Goal: Find contact information: Find contact information

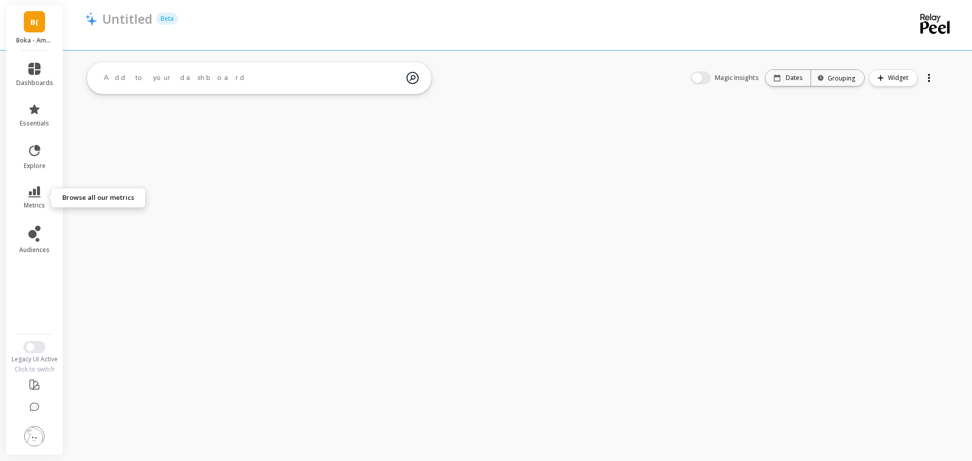
drag, startPoint x: 42, startPoint y: 187, endPoint x: 56, endPoint y: 188, distance: 14.7
click at [43, 187] on link "metrics" at bounding box center [34, 197] width 37 height 23
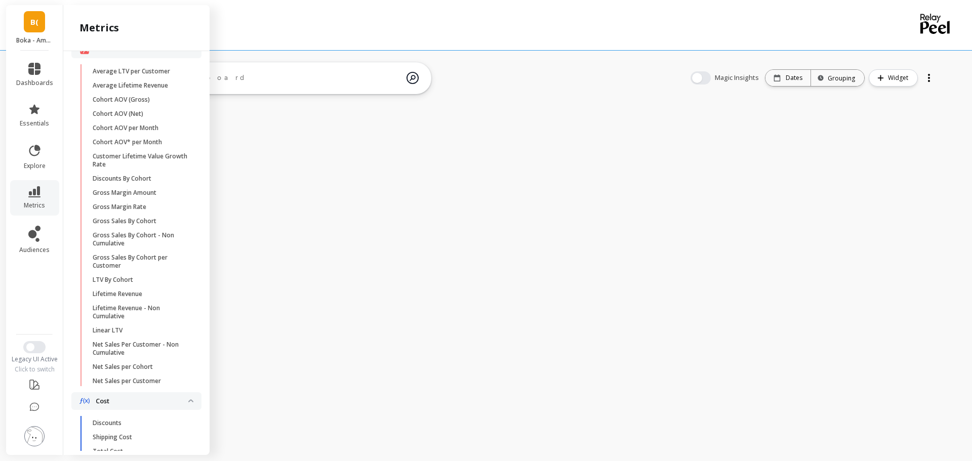
scroll to position [253, 0]
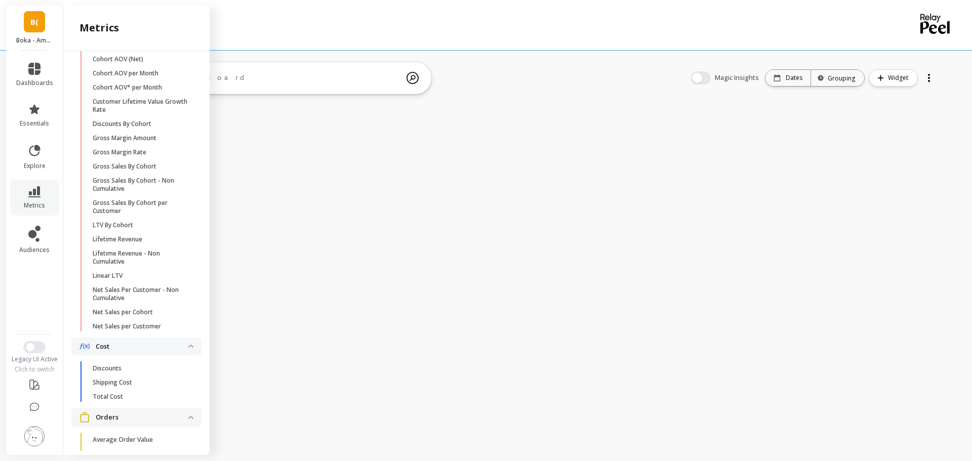
click at [131, 244] on p "Lifetime Revenue" at bounding box center [118, 240] width 50 height 8
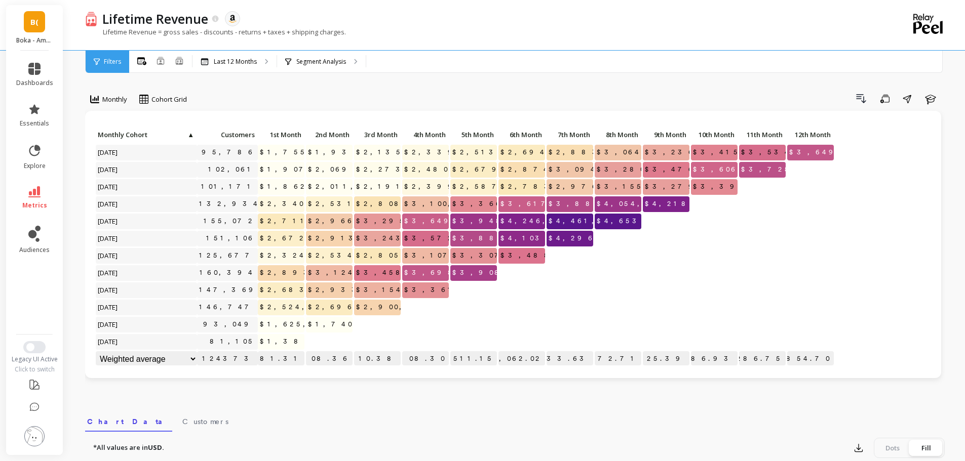
click at [252, 65] on p "Last 12 Months" at bounding box center [235, 62] width 43 height 8
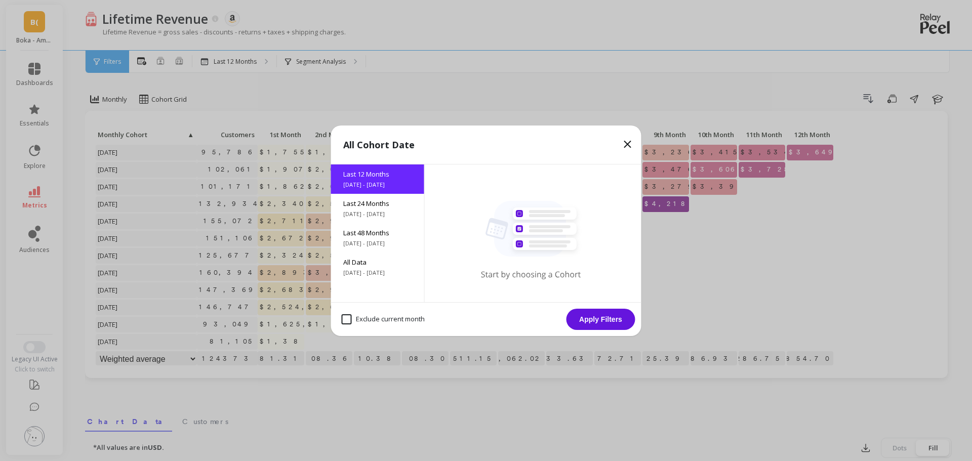
click at [382, 235] on span "Last 48 Months" at bounding box center [377, 232] width 69 height 9
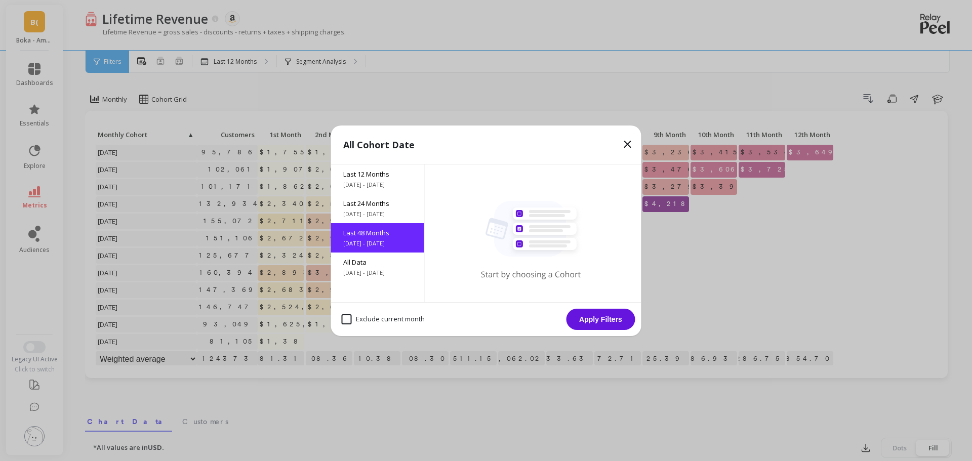
click at [613, 323] on button "Apply Filters" at bounding box center [601, 319] width 69 height 21
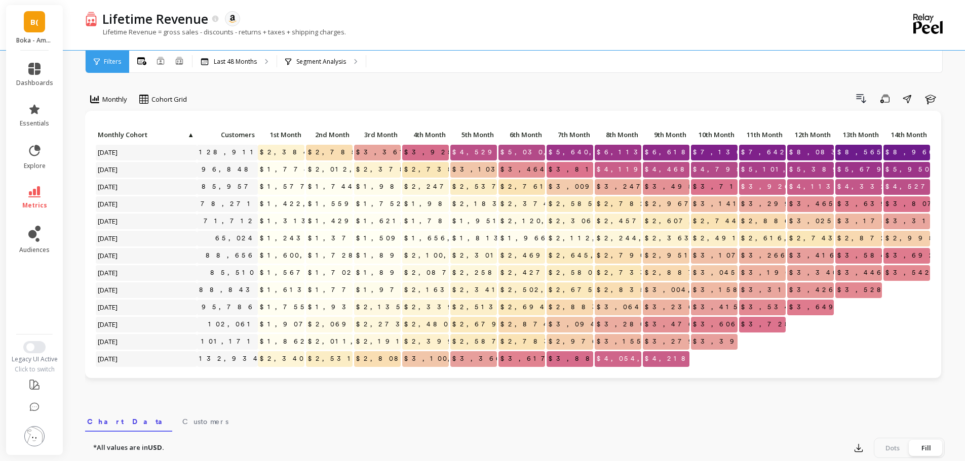
click at [453, 82] on div "Monthly Cohort Grid Drill Down Save Share Learn Click to create an audience 128…" at bounding box center [515, 427] width 860 height 773
click at [408, 104] on div "Drill Down Save Share Learn" at bounding box center [569, 99] width 751 height 16
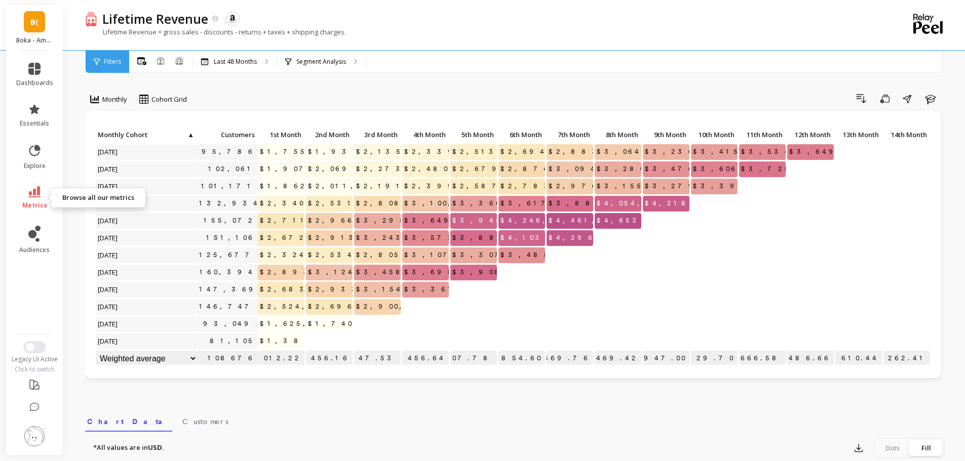
click at [41, 195] on link "metrics" at bounding box center [34, 197] width 37 height 23
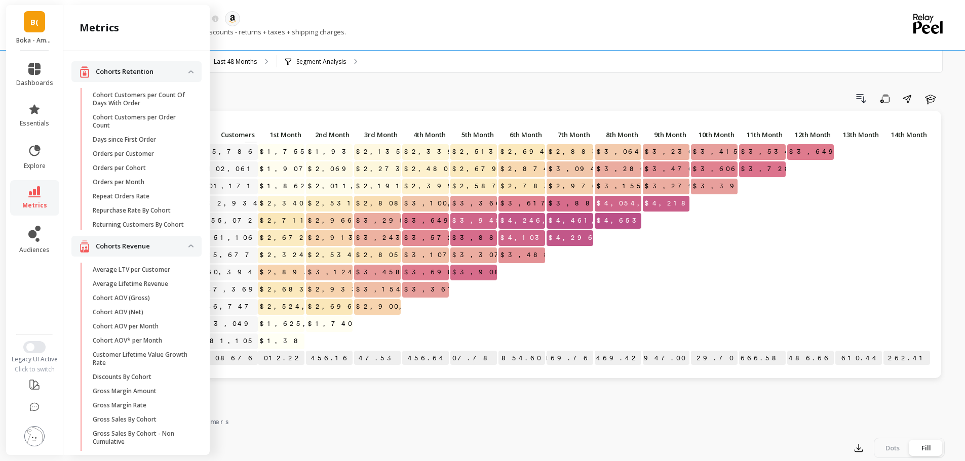
scroll to position [253, 0]
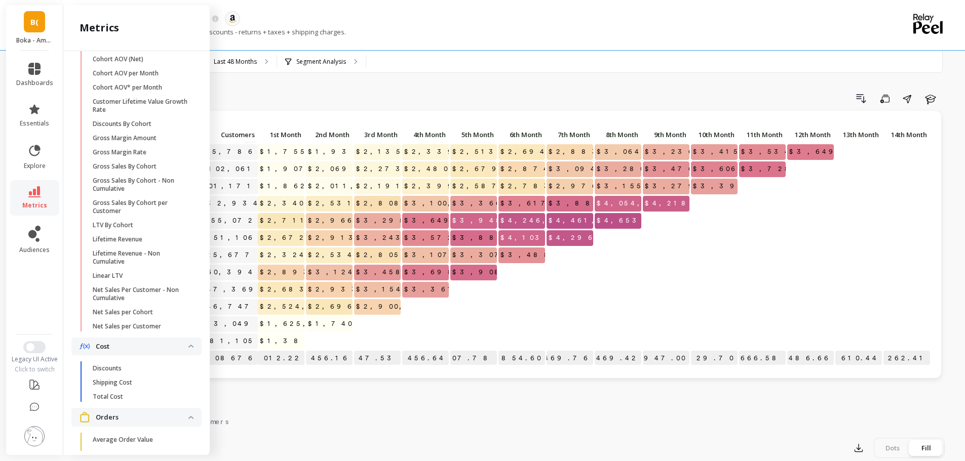
click at [441, 87] on div "Monthly Cohort Grid Drill Down Save Share Learn Click to create an audience 85,…" at bounding box center [515, 427] width 860 height 773
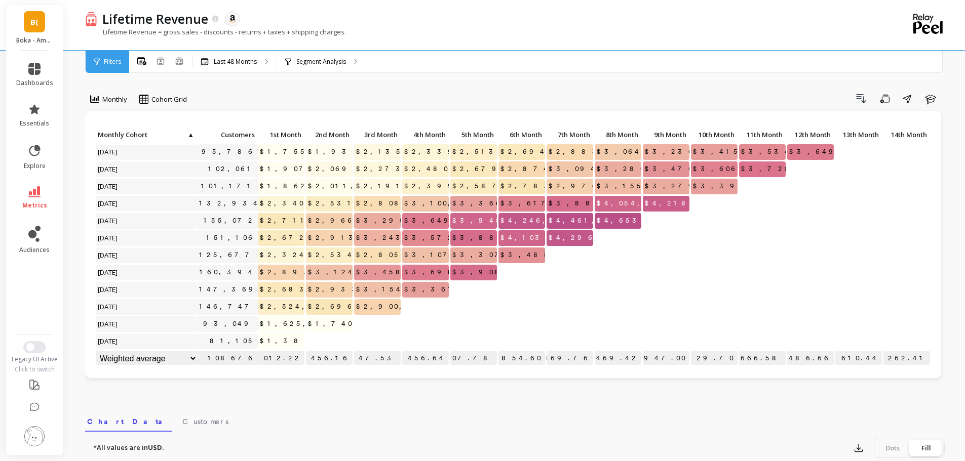
scroll to position [0, 0]
click at [36, 191] on icon at bounding box center [34, 191] width 12 height 11
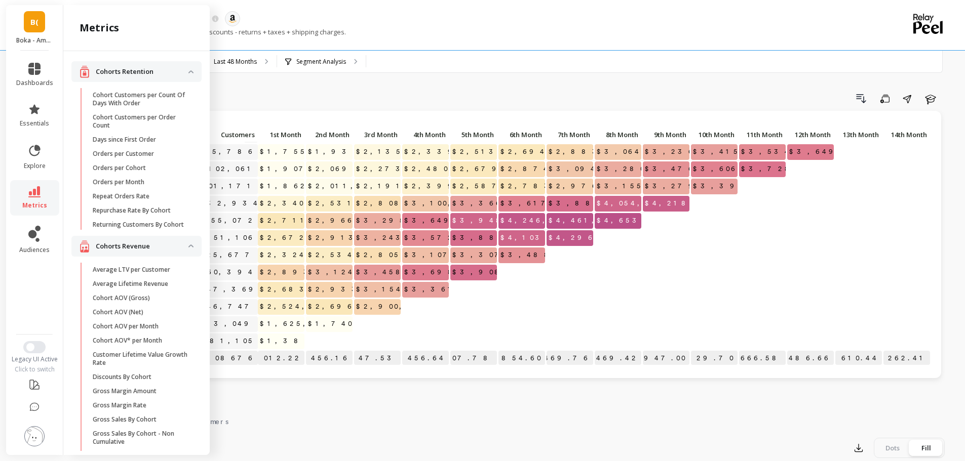
click at [139, 221] on p "Returning Customers By Cohort" at bounding box center [138, 225] width 91 height 8
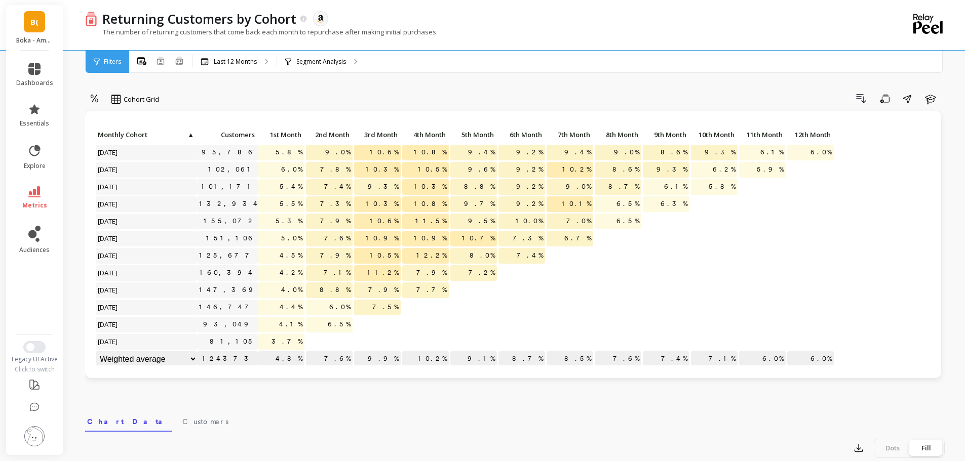
click at [220, 61] on p "Last 12 Months" at bounding box center [235, 62] width 43 height 8
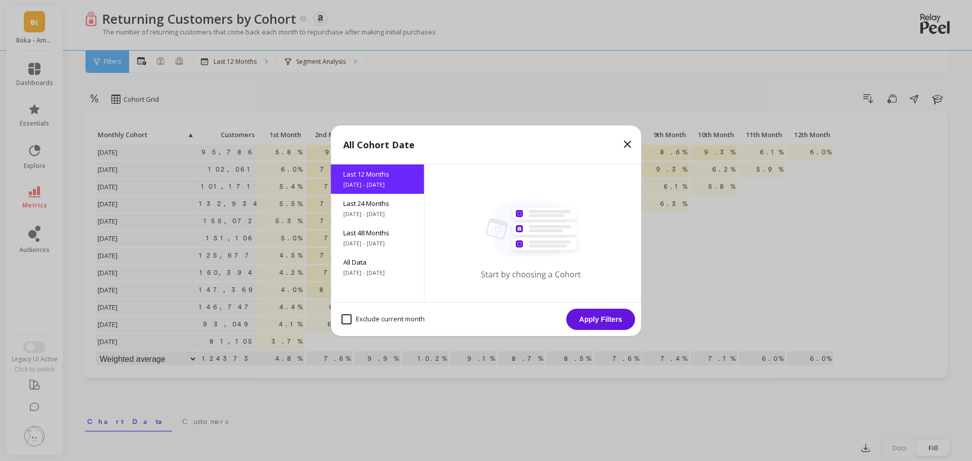
drag, startPoint x: 391, startPoint y: 243, endPoint x: 556, endPoint y: 302, distance: 175.9
click at [391, 242] on span "9/30/2021 - 9/30/2025" at bounding box center [377, 244] width 69 height 8
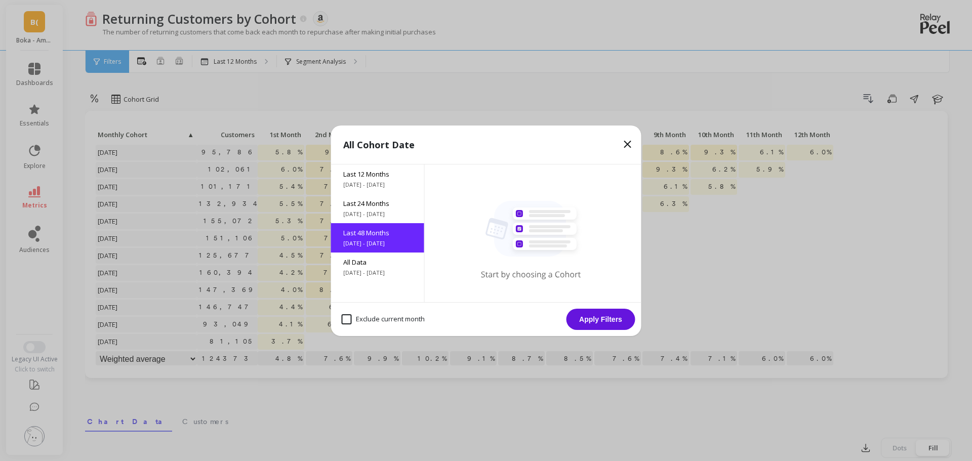
click at [587, 316] on button "Apply Filters" at bounding box center [601, 319] width 69 height 21
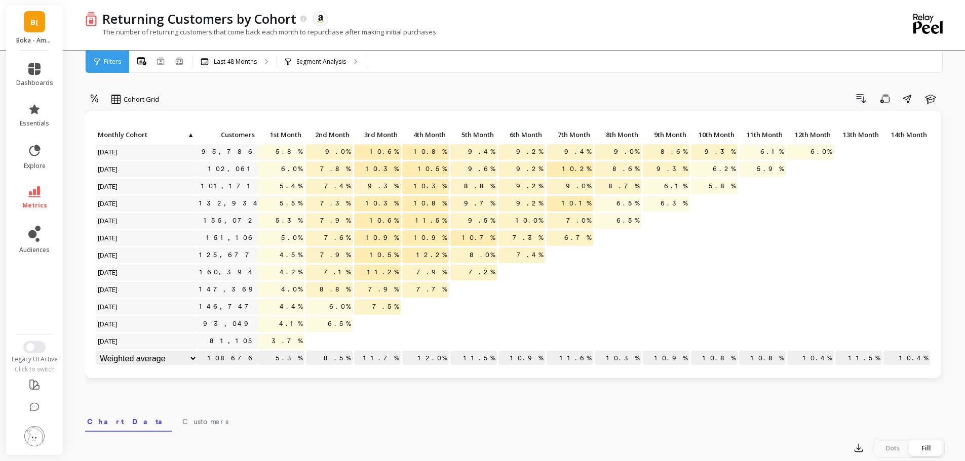
click at [97, 100] on icon at bounding box center [94, 99] width 9 height 10
click at [135, 143] on div "Absolute" at bounding box center [123, 142] width 58 height 10
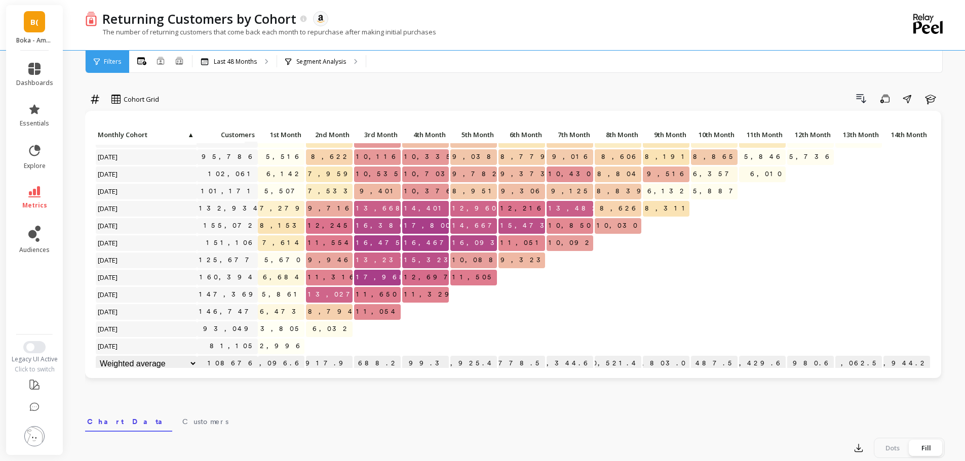
scroll to position [163, 0]
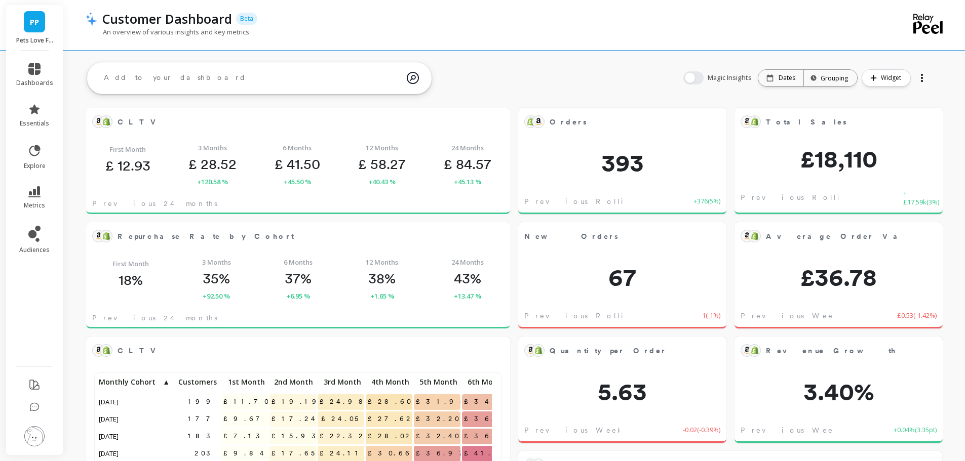
scroll to position [271, 387]
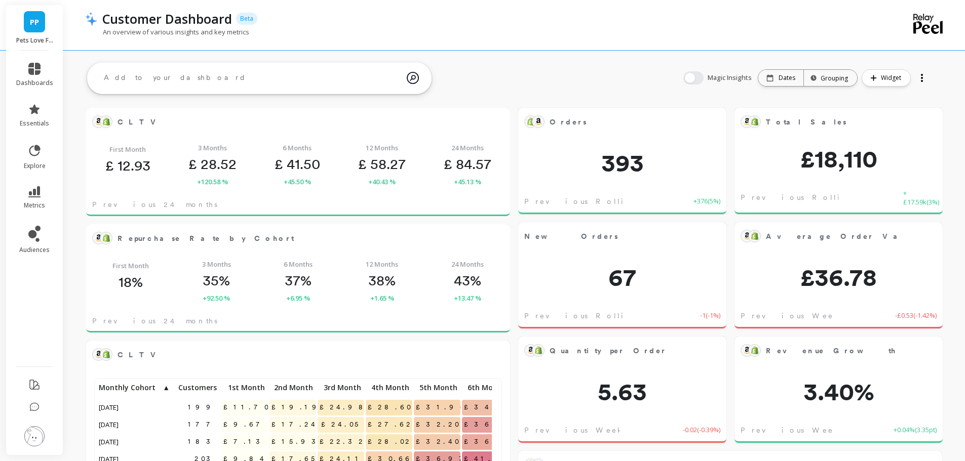
click at [34, 435] on img at bounding box center [34, 436] width 20 height 20
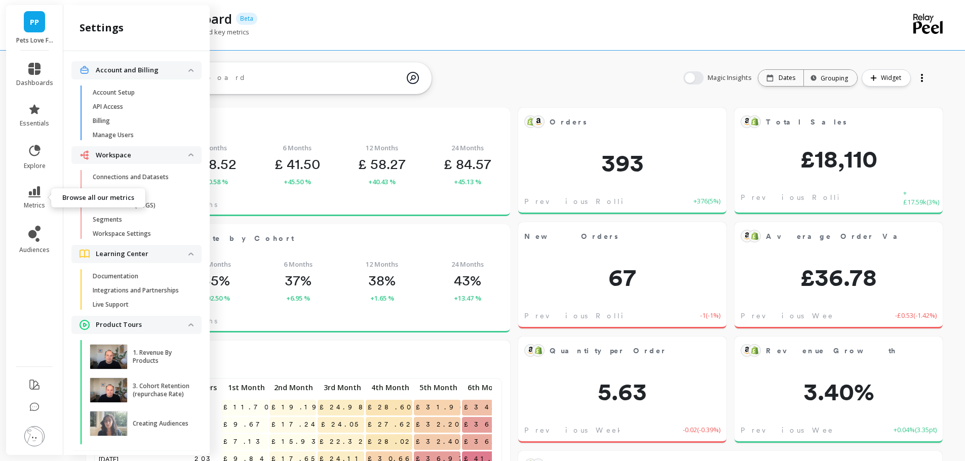
click at [34, 190] on icon at bounding box center [34, 191] width 12 height 11
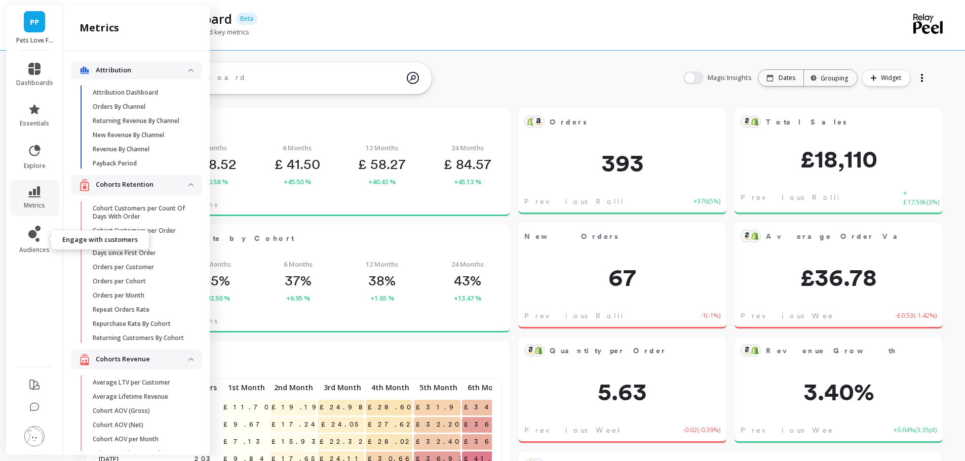
click at [38, 237] on icon at bounding box center [34, 234] width 12 height 16
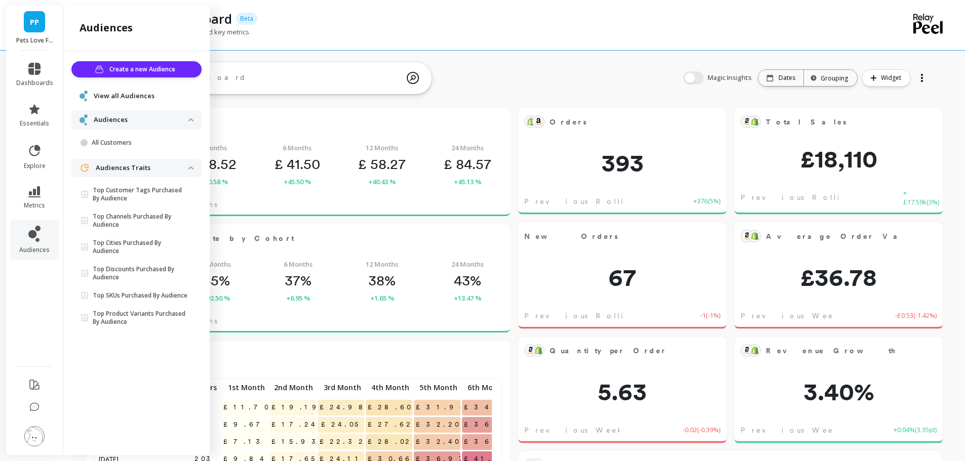
click at [161, 192] on p "Top Customer Tags Purchased By Audience" at bounding box center [141, 194] width 96 height 16
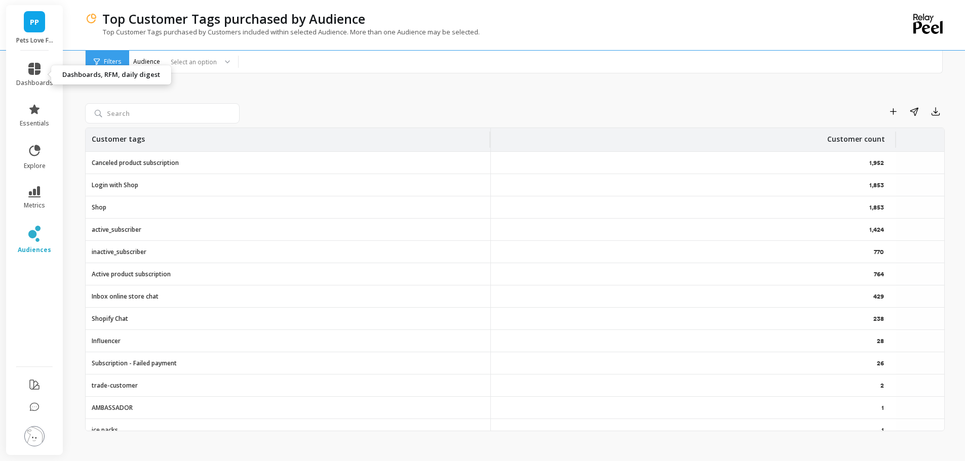
click at [34, 77] on link "dashboards" at bounding box center [34, 75] width 37 height 24
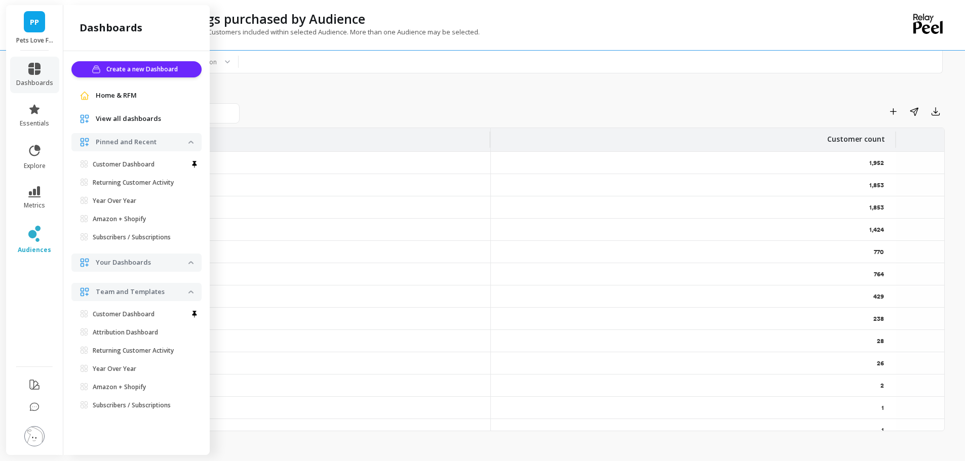
click at [113, 182] on p "Returning Customer Activity" at bounding box center [133, 183] width 81 height 8
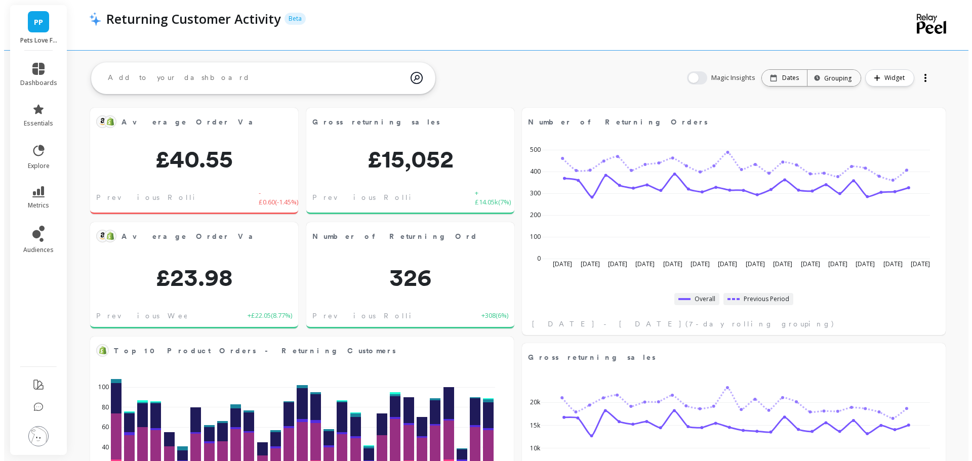
scroll to position [271, 387]
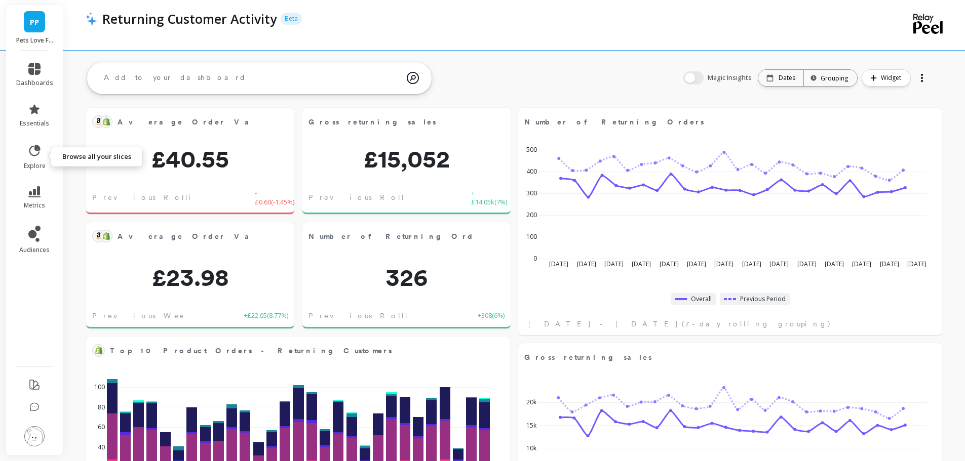
click at [35, 164] on span "explore" at bounding box center [35, 166] width 22 height 8
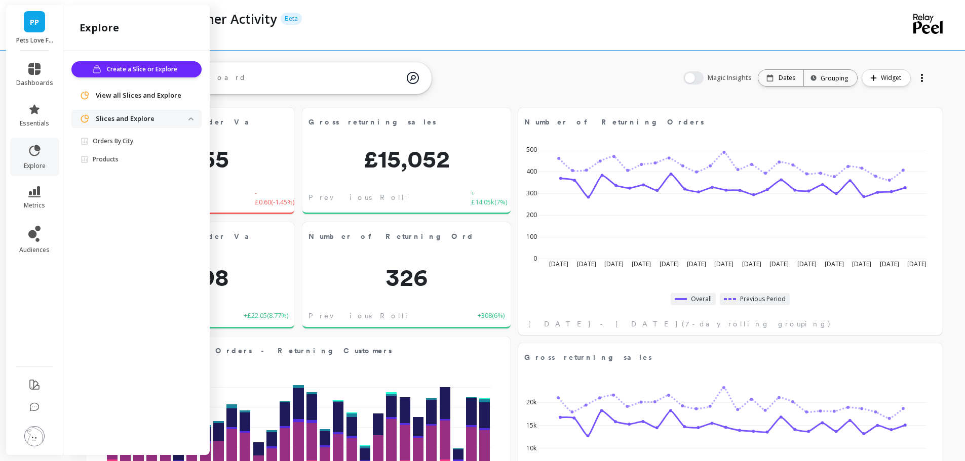
drag, startPoint x: 564, startPoint y: 25, endPoint x: 359, endPoint y: 91, distance: 215.3
click at [560, 28] on div "Returning Customer Activity Beta" at bounding box center [473, 25] width 776 height 50
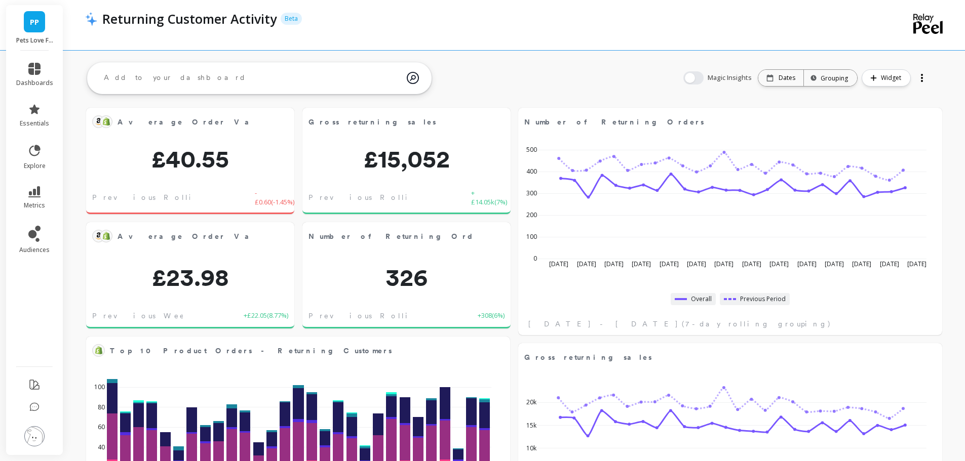
click at [32, 441] on img at bounding box center [34, 436] width 20 height 20
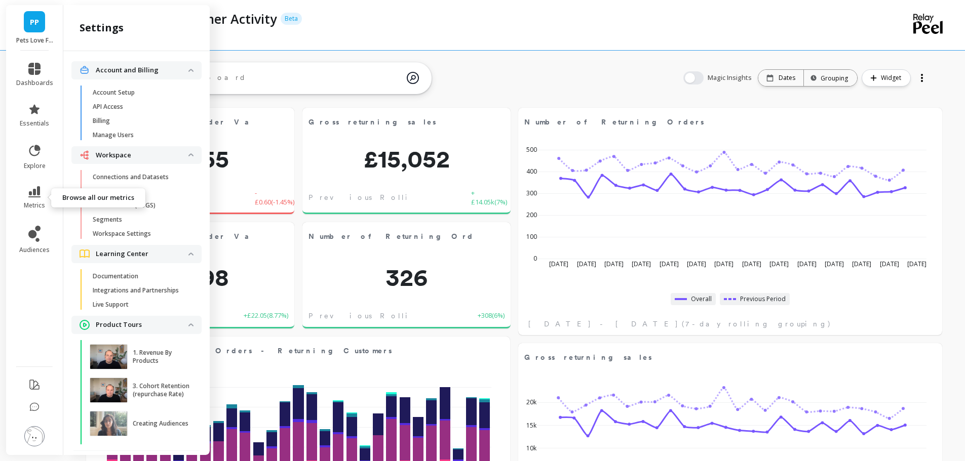
click at [46, 200] on link "metrics" at bounding box center [34, 197] width 37 height 23
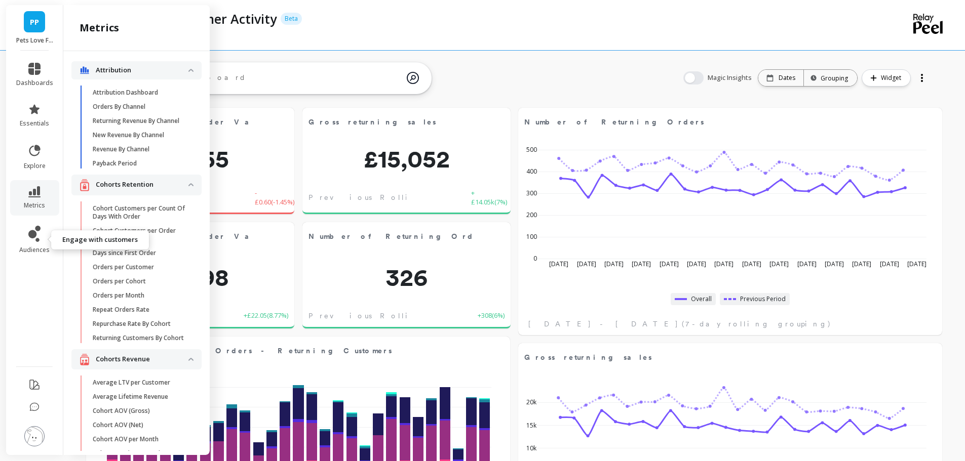
click at [38, 237] on icon at bounding box center [34, 234] width 12 height 16
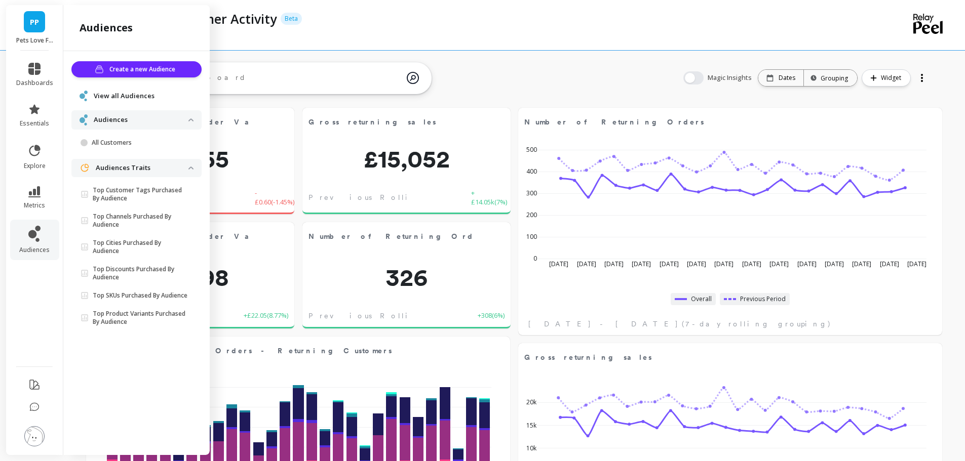
click at [134, 96] on span "View all Audiences" at bounding box center [124, 96] width 61 height 10
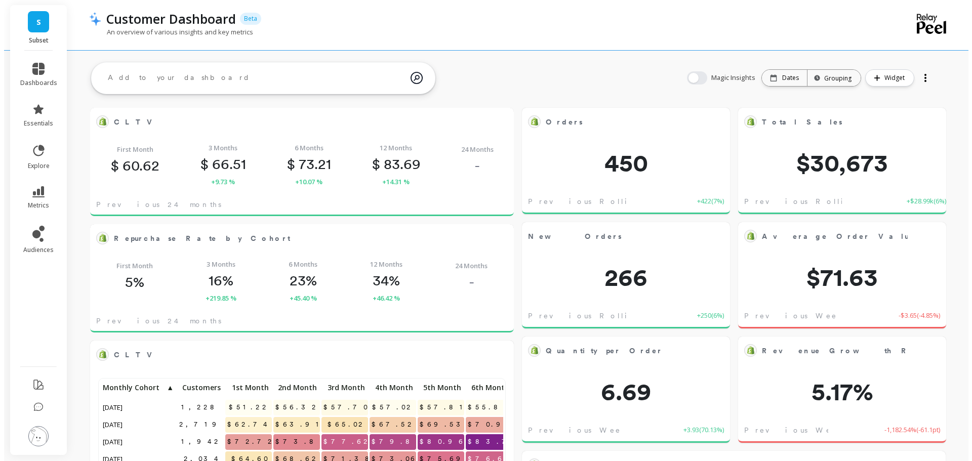
scroll to position [271, 387]
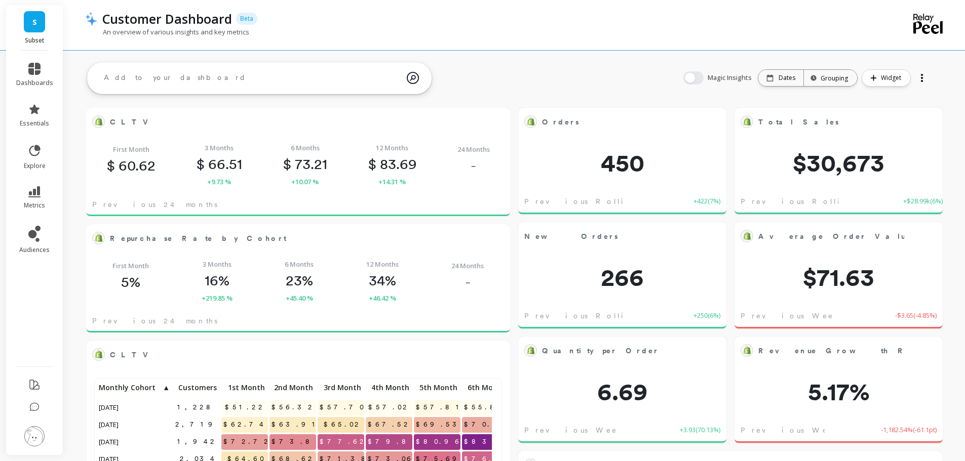
click at [43, 431] on button at bounding box center [34, 437] width 20 height 22
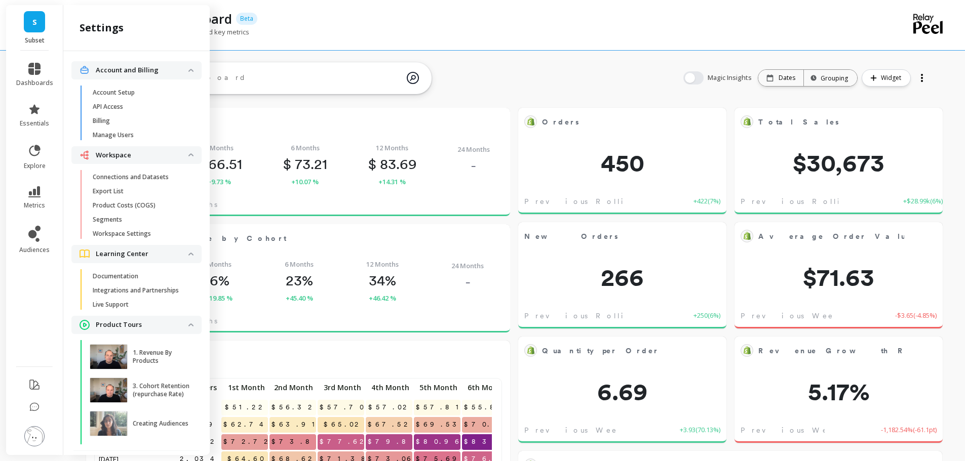
click at [137, 173] on link "Connections and Datasets" at bounding box center [145, 177] width 114 height 14
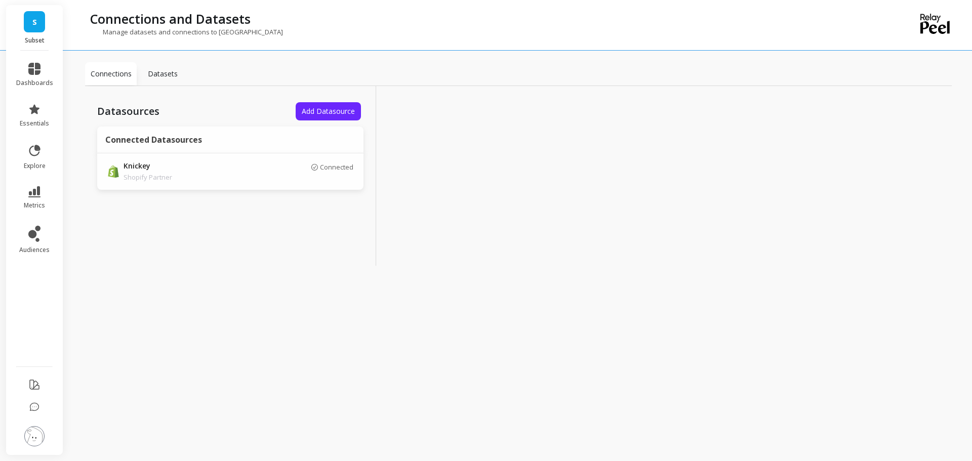
click at [36, 434] on img at bounding box center [34, 436] width 20 height 20
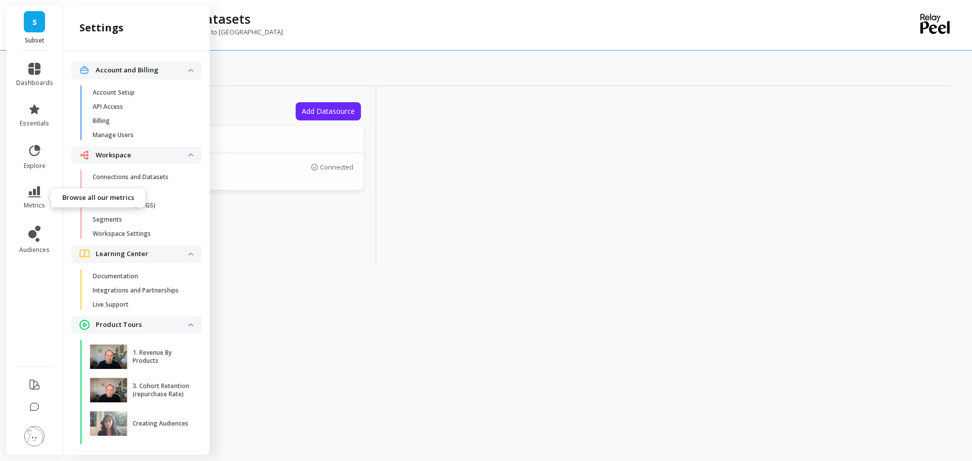
click at [32, 180] on li "metrics" at bounding box center [34, 197] width 49 height 35
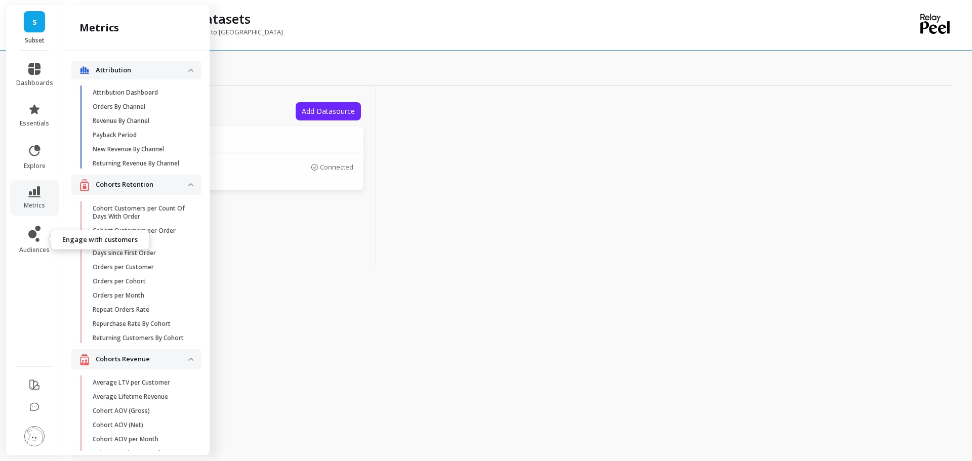
click at [36, 237] on icon at bounding box center [32, 234] width 8 height 8
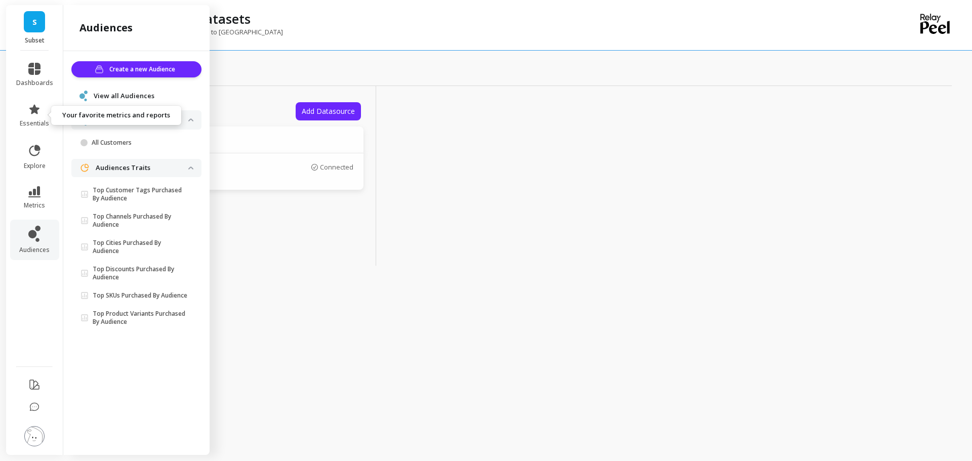
click at [36, 120] on span "essentials" at bounding box center [34, 124] width 29 height 8
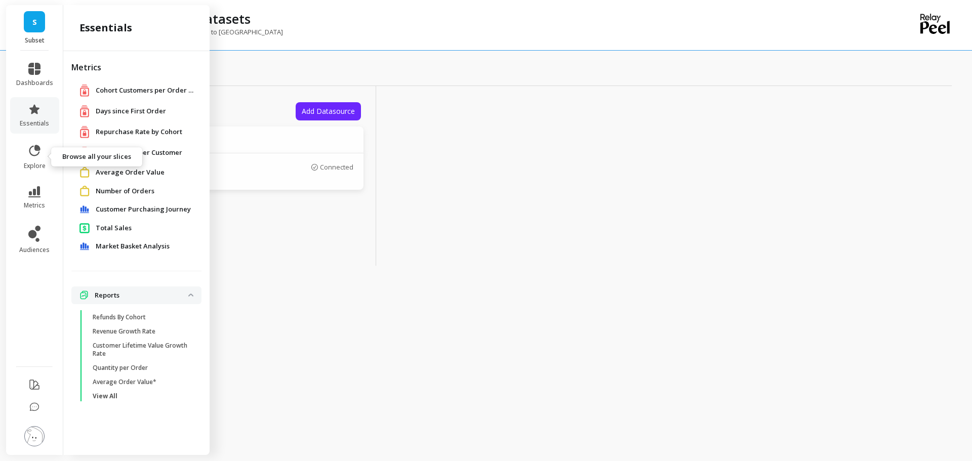
click at [36, 152] on icon at bounding box center [34, 151] width 14 height 14
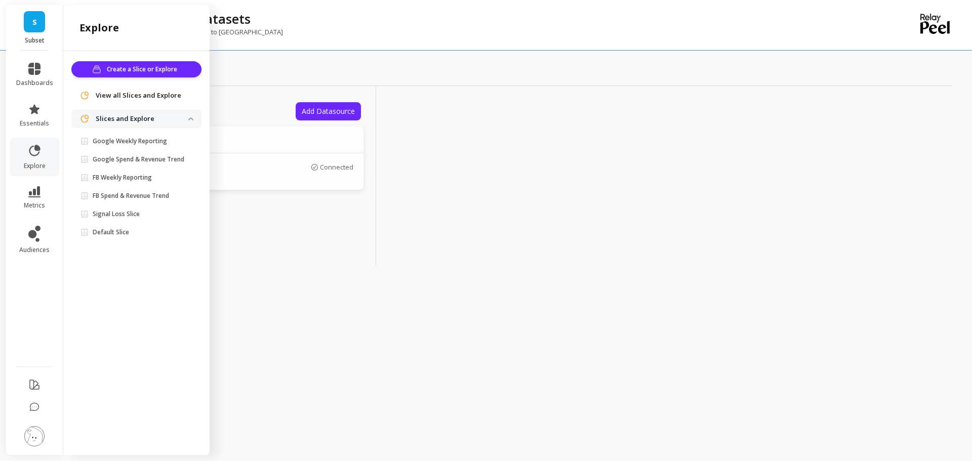
click at [144, 143] on p "Google Weekly Reporting" at bounding box center [130, 141] width 74 height 8
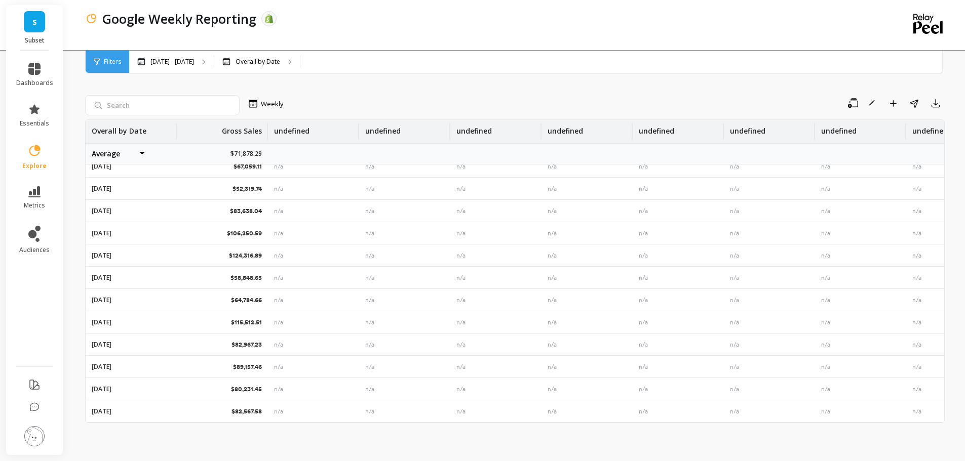
scroll to position [10, 0]
click at [26, 159] on link "explore" at bounding box center [34, 157] width 37 height 26
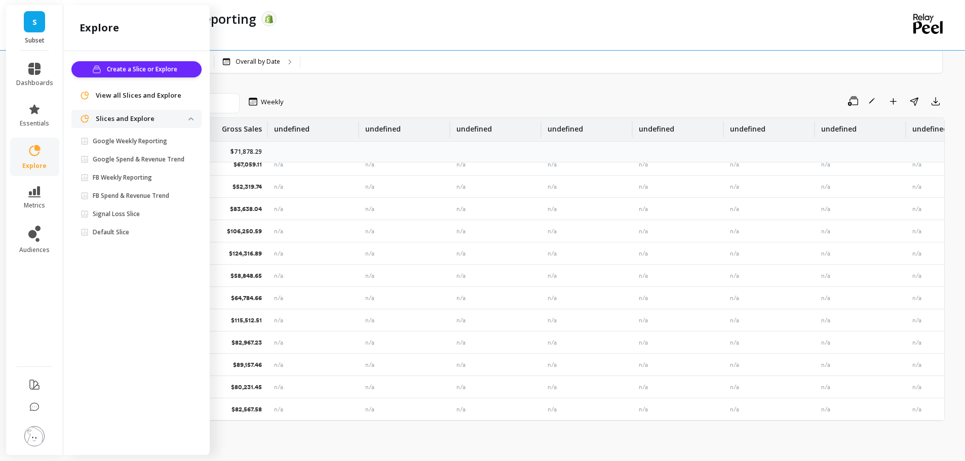
click at [145, 162] on p "Google Spend & Revenue Trend" at bounding box center [139, 159] width 92 height 8
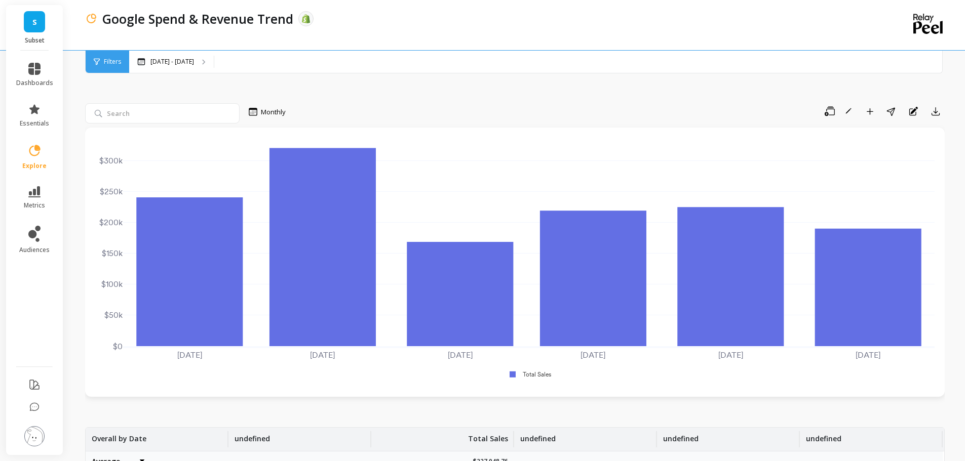
click at [38, 438] on img at bounding box center [34, 436] width 20 height 20
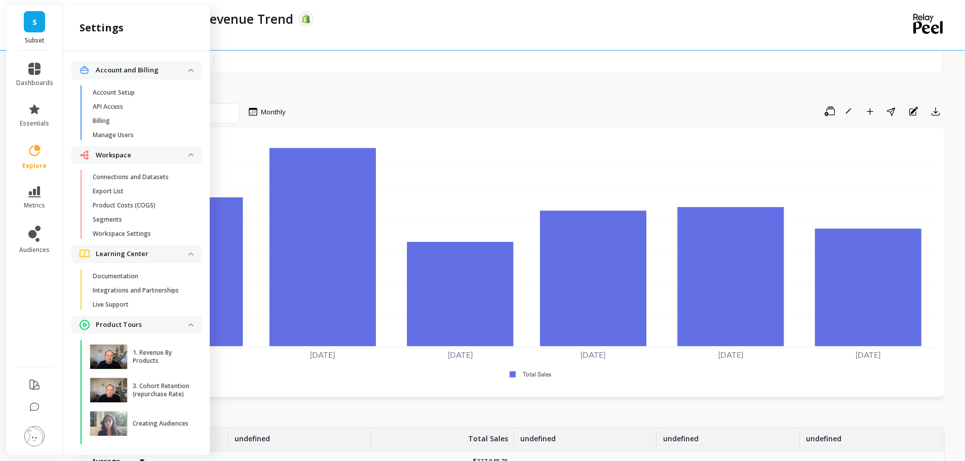
click at [127, 137] on p "Manage Users" at bounding box center [113, 135] width 41 height 8
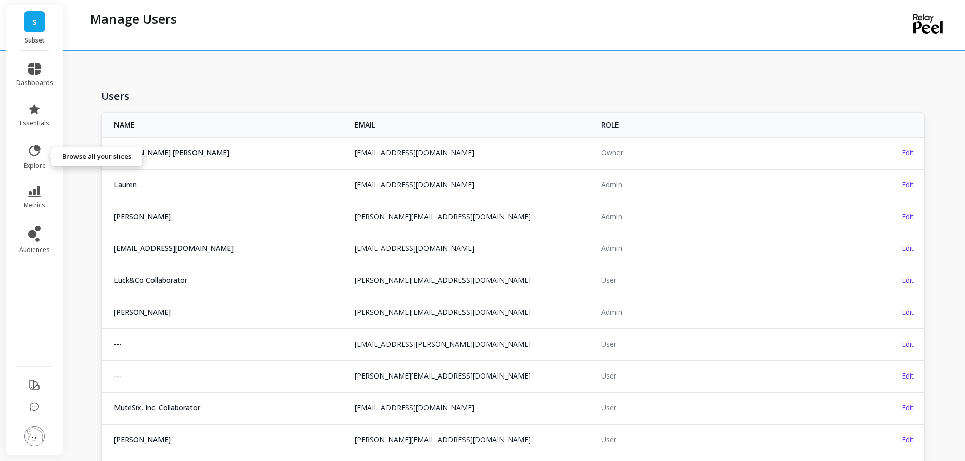
click at [34, 149] on icon at bounding box center [34, 151] width 14 height 14
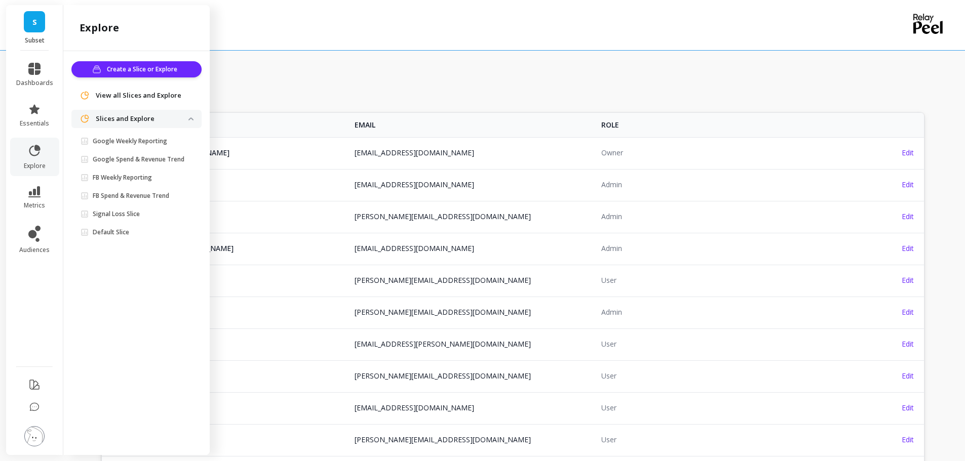
click at [122, 185] on ul "Google Weekly Reporting Google Spend & Revenue Trend FB Weekly Reporting FB Spe…" at bounding box center [138, 188] width 126 height 109
click at [122, 181] on p "FB Weekly Reporting" at bounding box center [122, 178] width 59 height 8
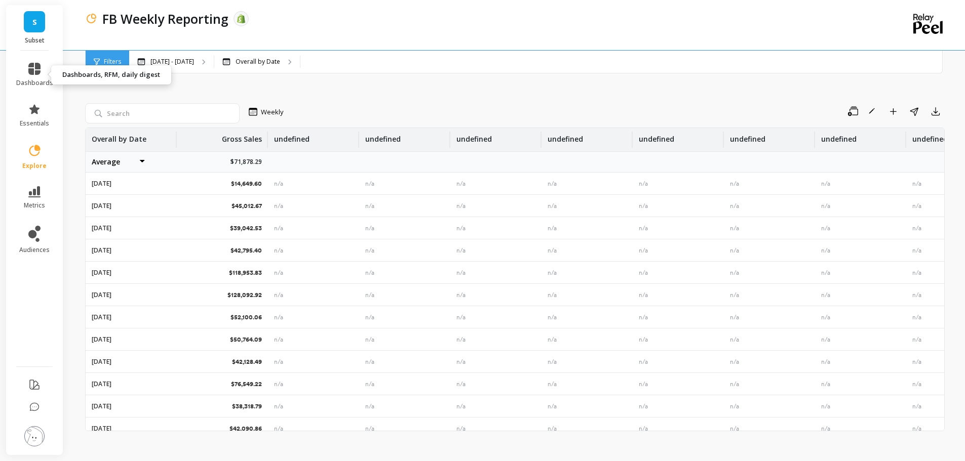
click at [37, 80] on span "dashboards" at bounding box center [34, 83] width 37 height 8
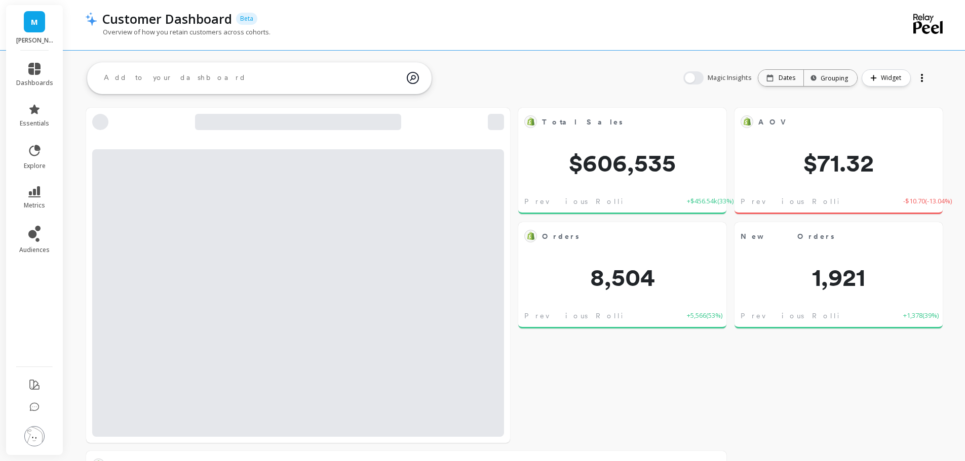
scroll to position [271, 604]
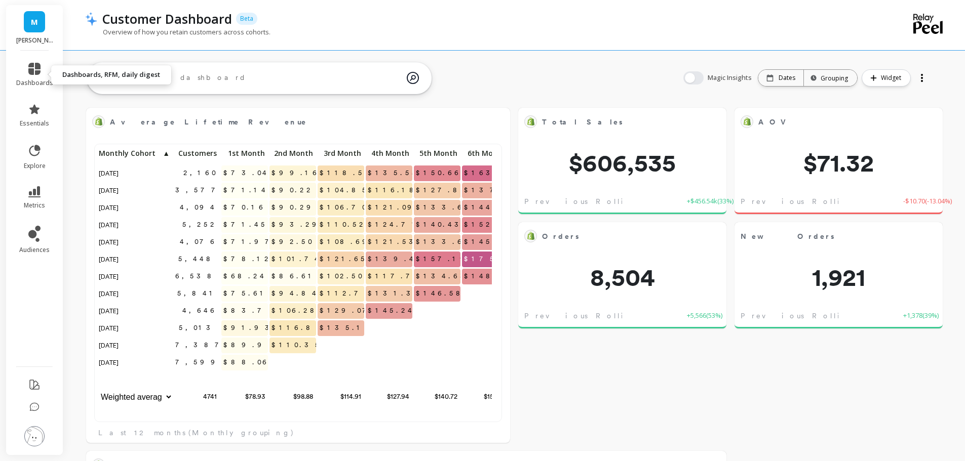
click at [31, 77] on link "dashboards" at bounding box center [34, 75] width 37 height 24
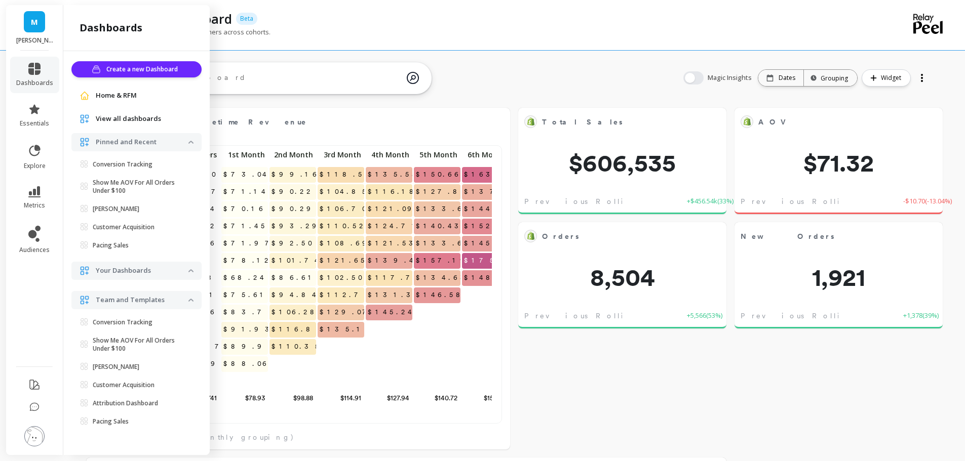
scroll to position [271, 387]
click at [31, 77] on link "dashboards" at bounding box center [34, 75] width 37 height 24
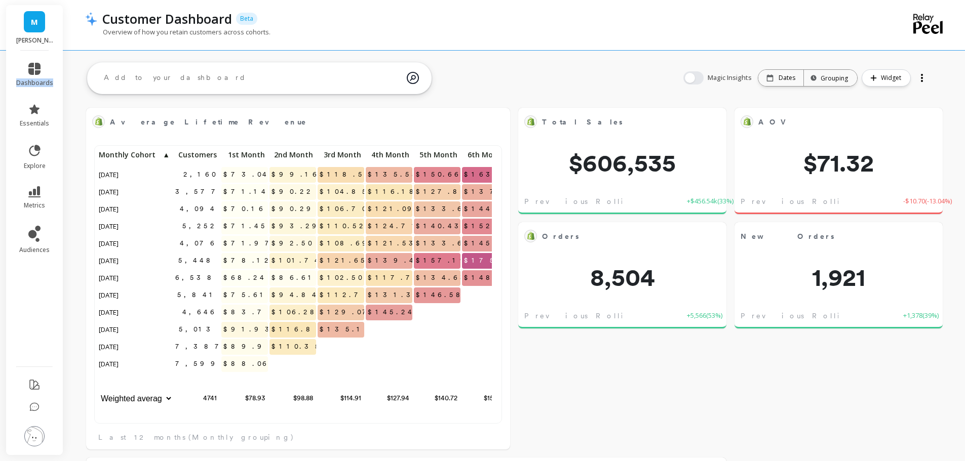
click at [31, 77] on link "dashboards" at bounding box center [34, 75] width 37 height 24
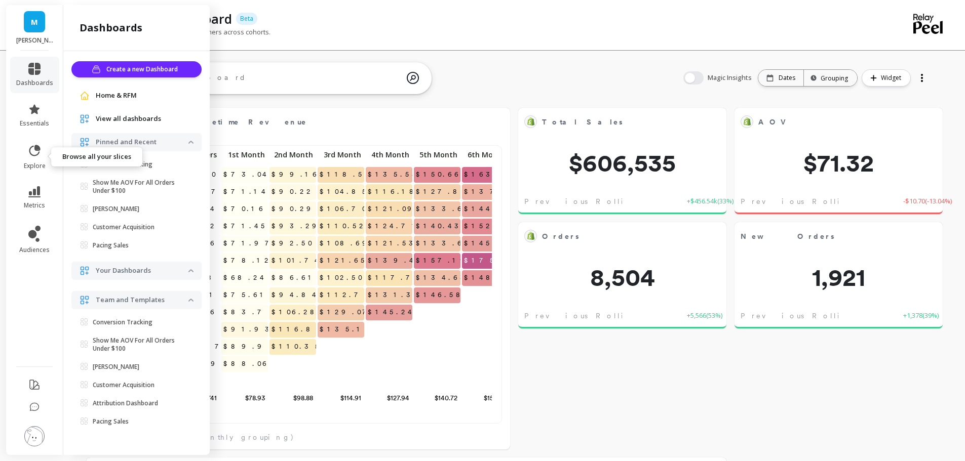
click at [36, 153] on icon at bounding box center [34, 151] width 14 height 14
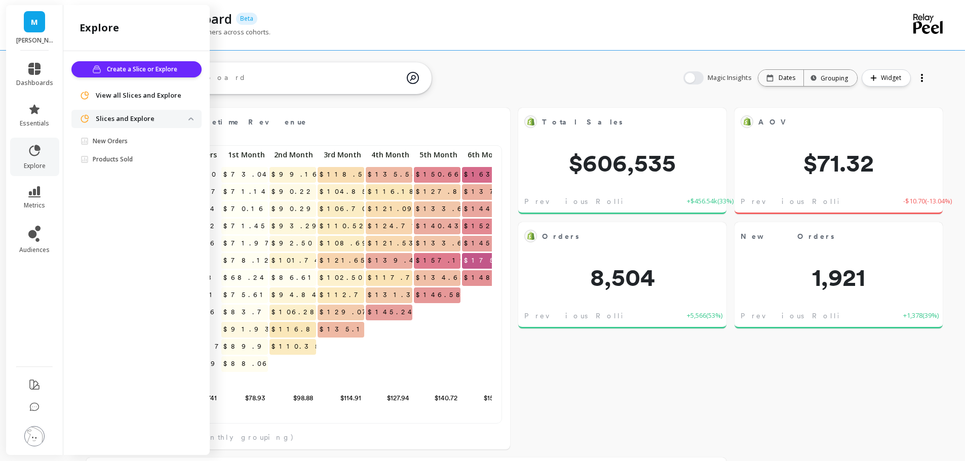
click at [119, 143] on p "New Orders" at bounding box center [110, 141] width 35 height 8
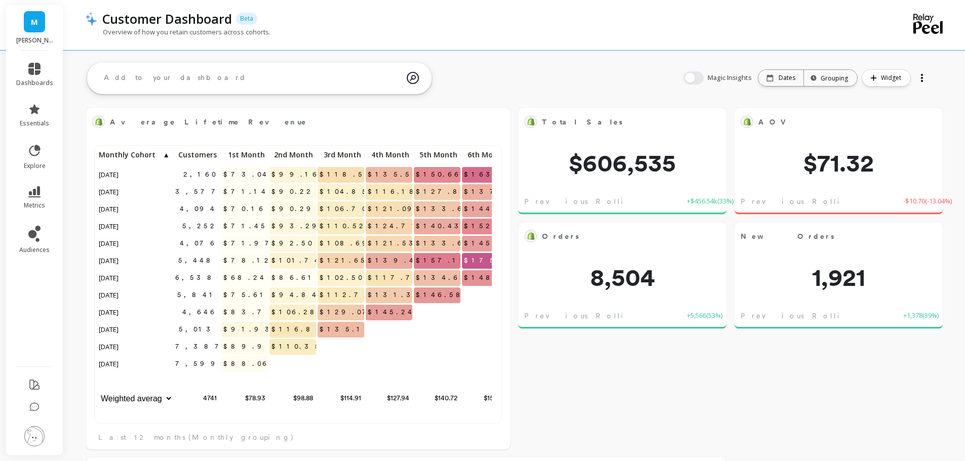
scroll to position [271, 395]
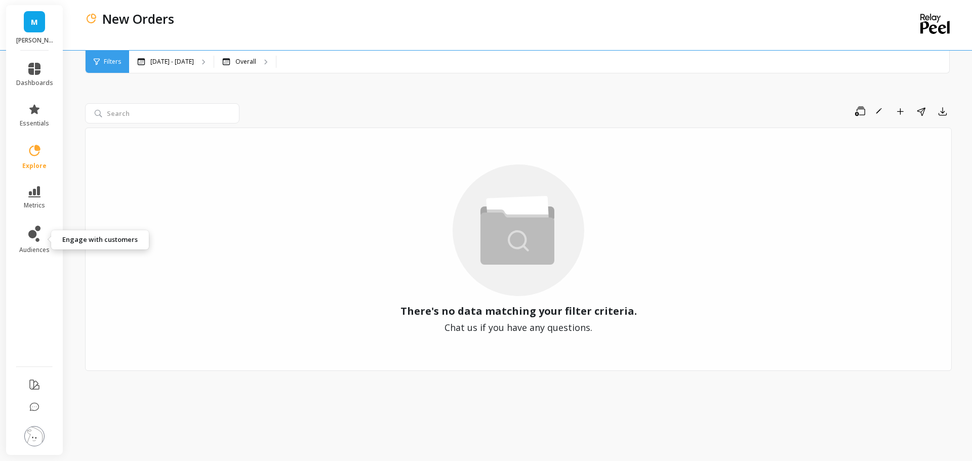
click at [38, 238] on icon at bounding box center [34, 234] width 12 height 16
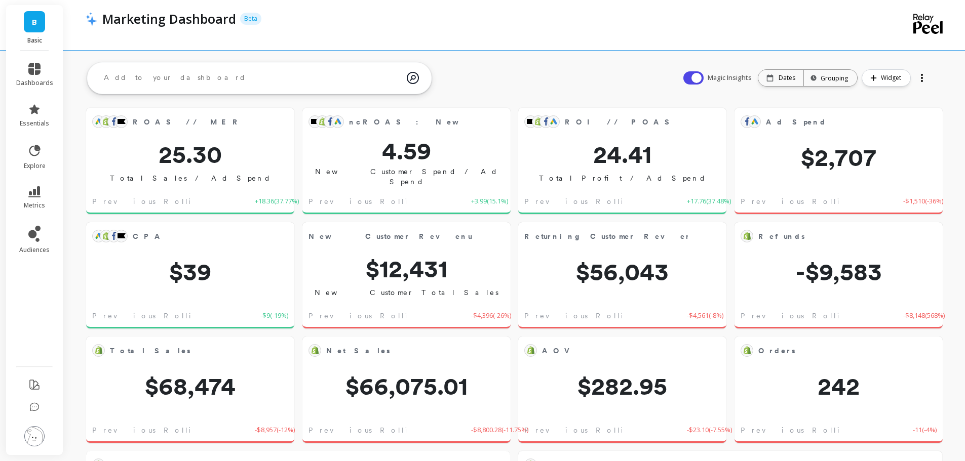
scroll to position [271, 387]
click at [42, 240] on link "audiences" at bounding box center [34, 240] width 37 height 28
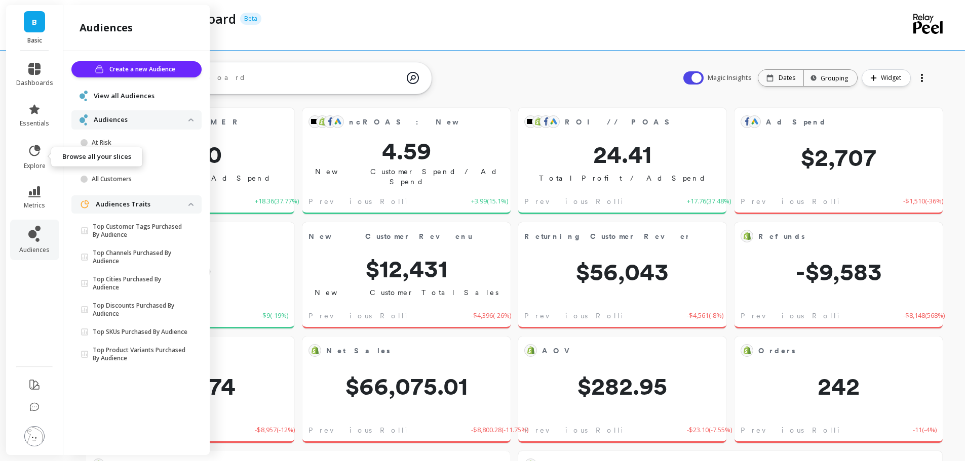
click at [32, 158] on icon at bounding box center [34, 151] width 14 height 14
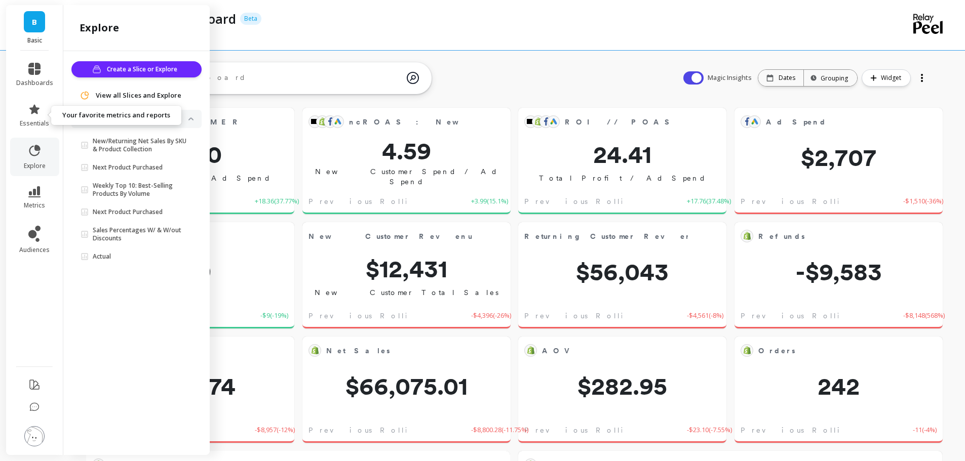
click at [40, 111] on icon at bounding box center [34, 109] width 12 height 12
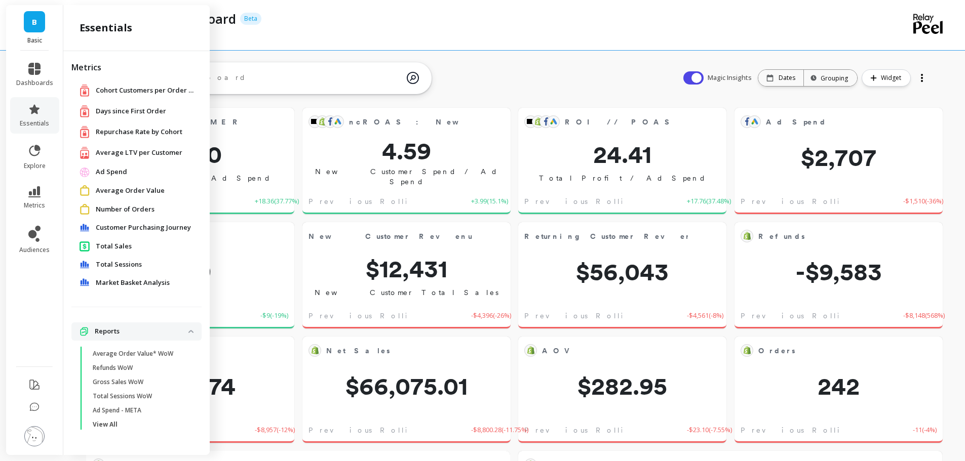
click at [35, 77] on link "dashboards" at bounding box center [34, 75] width 37 height 24
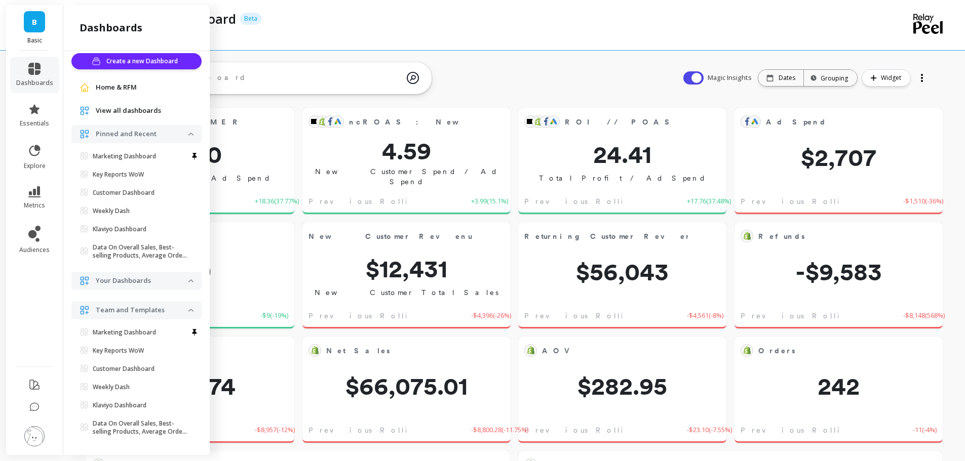
scroll to position [10, 0]
click at [29, 437] on img at bounding box center [34, 436] width 20 height 20
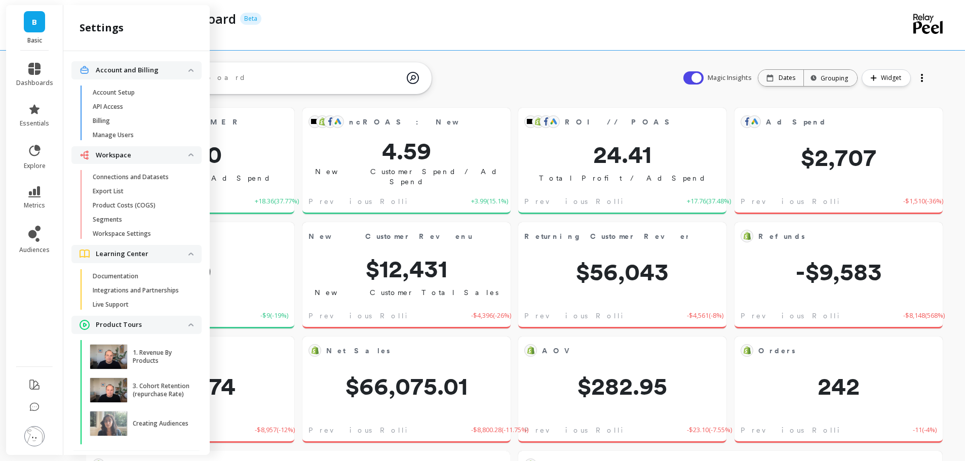
click at [139, 137] on span "Manage Users" at bounding box center [141, 135] width 97 height 8
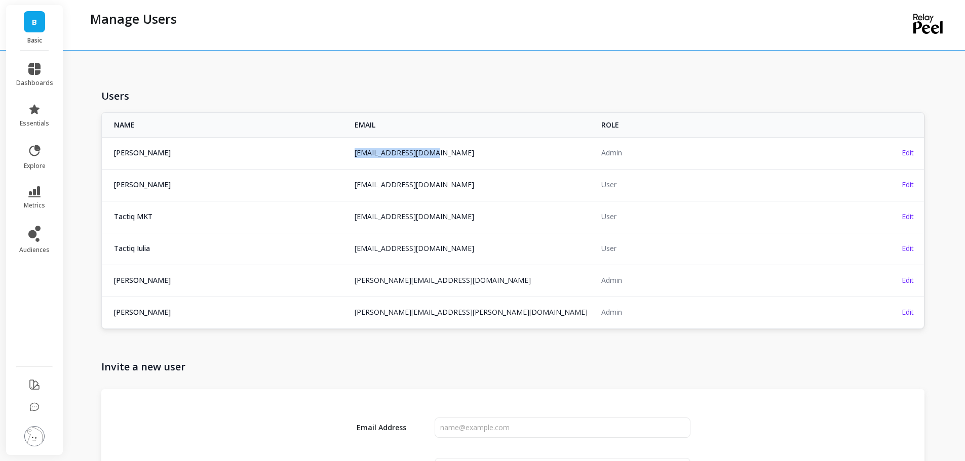
copy link "[EMAIL_ADDRESS][DOMAIN_NAME]"
drag, startPoint x: 442, startPoint y: 155, endPoint x: 354, endPoint y: 156, distance: 88.1
click at [351, 156] on td "[EMAIL_ADDRESS][DOMAIN_NAME]" at bounding box center [471, 152] width 247 height 31
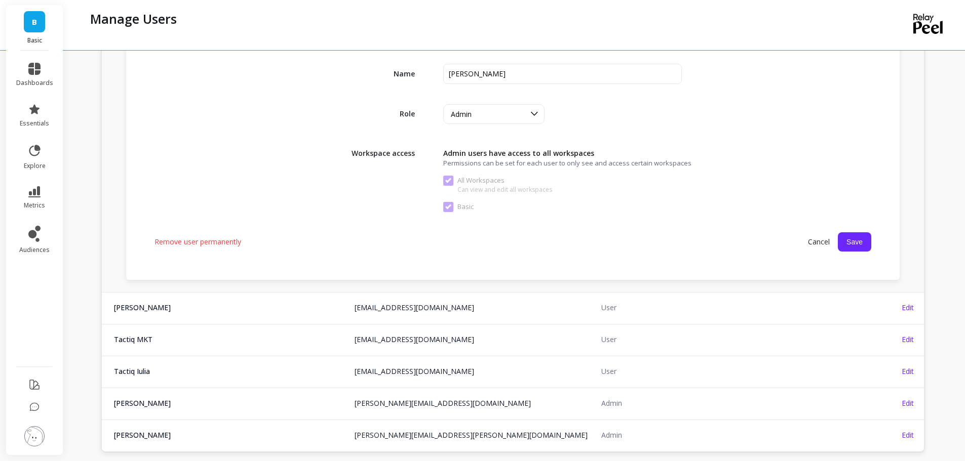
scroll to position [304, 0]
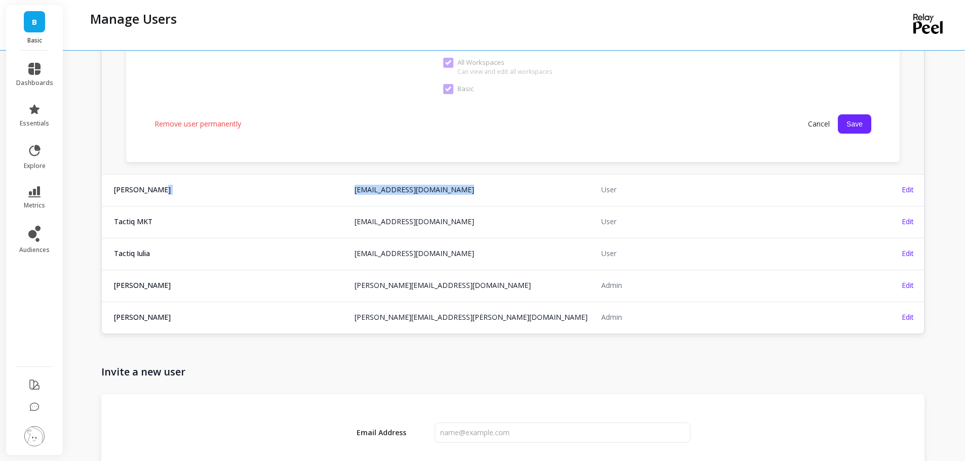
copy tr "[EMAIL_ADDRESS][DOMAIN_NAME] [EMAIL_ADDRESS][DOMAIN_NAME]"
drag, startPoint x: 472, startPoint y: 192, endPoint x: 334, endPoint y: 192, distance: 137.8
click at [334, 192] on tr "[PERSON_NAME] [EMAIL_ADDRESS][DOMAIN_NAME] [EMAIL_ADDRESS][DOMAIN_NAME] User Ed…" at bounding box center [513, 189] width 822 height 31
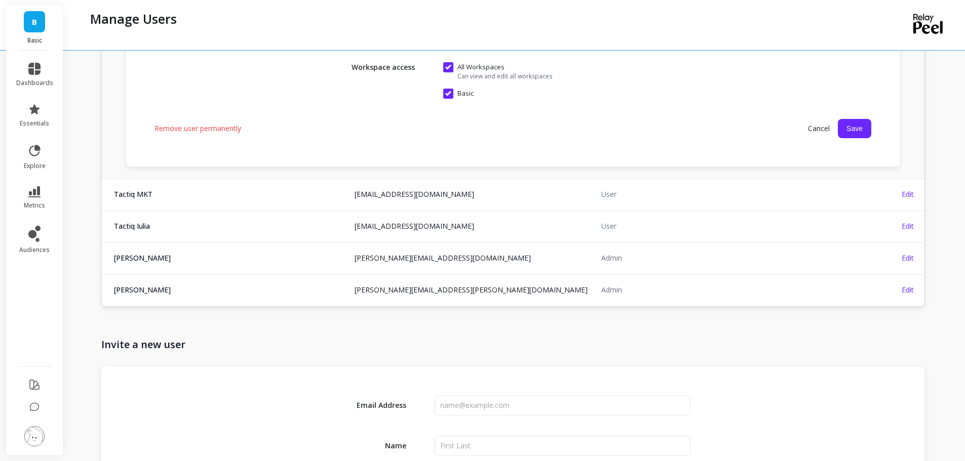
copy link "[EMAIL_ADDRESS][DOMAIN_NAME]"
drag, startPoint x: 453, startPoint y: 197, endPoint x: 354, endPoint y: 201, distance: 99.4
click at [354, 201] on td "[EMAIL_ADDRESS][DOMAIN_NAME]" at bounding box center [471, 194] width 247 height 31
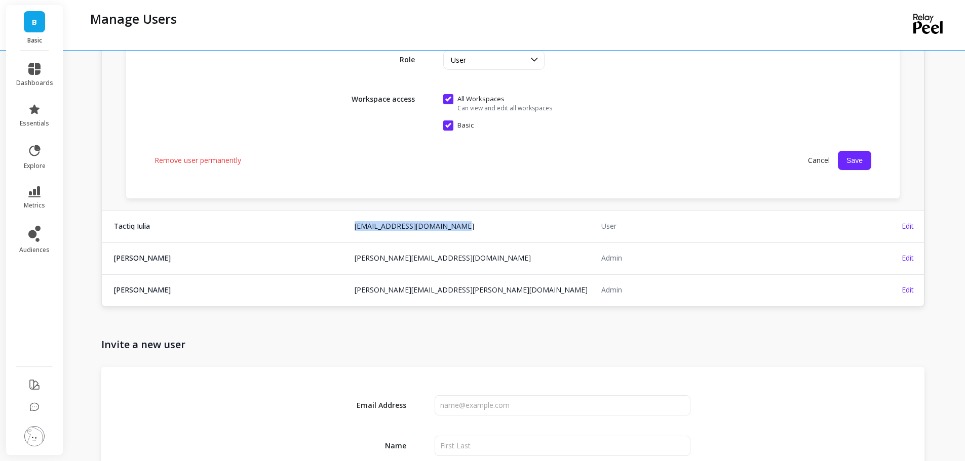
copy link "[EMAIL_ADDRESS][DOMAIN_NAME]"
drag, startPoint x: 451, startPoint y: 225, endPoint x: 353, endPoint y: 233, distance: 98.1
click at [353, 233] on td "[EMAIL_ADDRESS][DOMAIN_NAME]" at bounding box center [471, 226] width 247 height 31
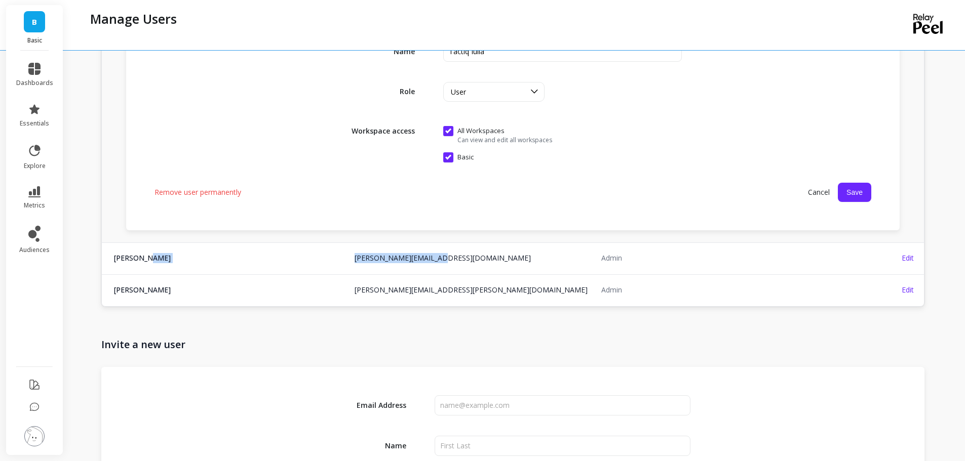
copy tr "[PERSON_NAME][EMAIL_ADDRESS][DOMAIN_NAME] [DOMAIN_NAME][EMAIL_ADDRESS][DOMAIN_N…"
drag, startPoint x: 444, startPoint y: 258, endPoint x: 345, endPoint y: 260, distance: 98.8
click at [345, 260] on tr "[PERSON_NAME] [PERSON_NAME][EMAIL_ADDRESS][DOMAIN_NAME] [DOMAIN_NAME][EMAIL_ADD…" at bounding box center [513, 258] width 822 height 31
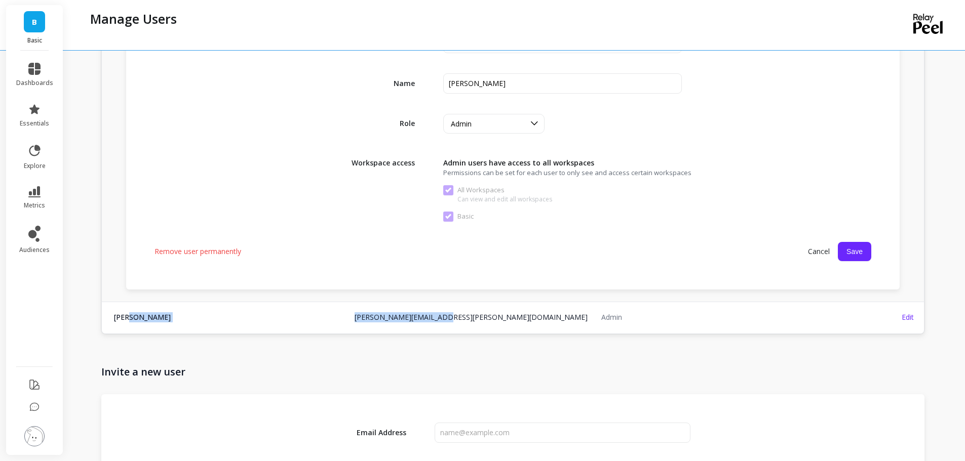
copy tr "[PERSON_NAME][EMAIL_ADDRESS][PERSON_NAME][DOMAIN_NAME] [PERSON_NAME][DOMAIN_NAM…"
drag, startPoint x: 444, startPoint y: 320, endPoint x: 346, endPoint y: 323, distance: 98.3
click at [346, 323] on tr "[PERSON_NAME] [PERSON_NAME][EMAIL_ADDRESS][PERSON_NAME][DOMAIN_NAME] [PERSON_NA…" at bounding box center [513, 317] width 822 height 31
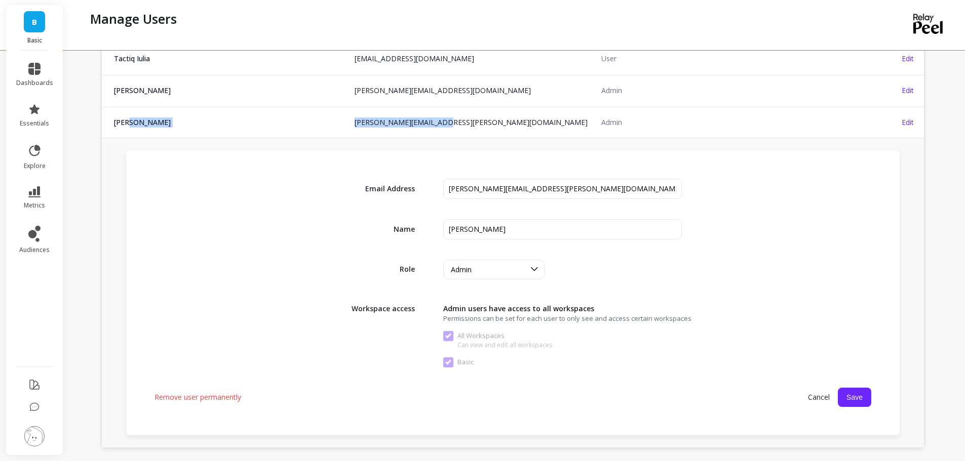
scroll to position [0, 0]
